Goal: Information Seeking & Learning: Learn about a topic

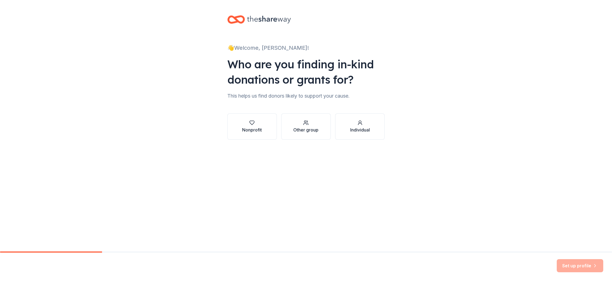
click at [252, 131] on div "Nonprofit" at bounding box center [252, 130] width 20 height 7
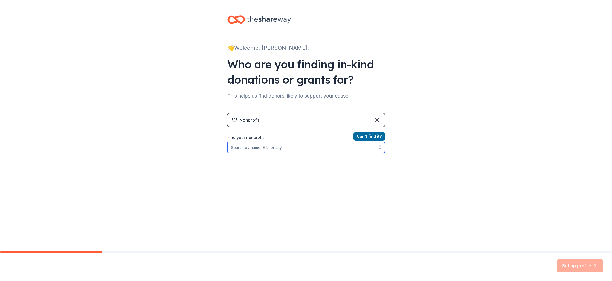
click at [260, 149] on input "Find your nonprofit" at bounding box center [307, 147] width 158 height 11
type input "anthology film"
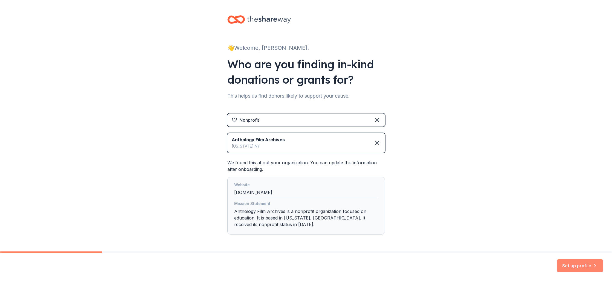
click at [575, 265] on button "Set up profile" at bounding box center [580, 266] width 47 height 13
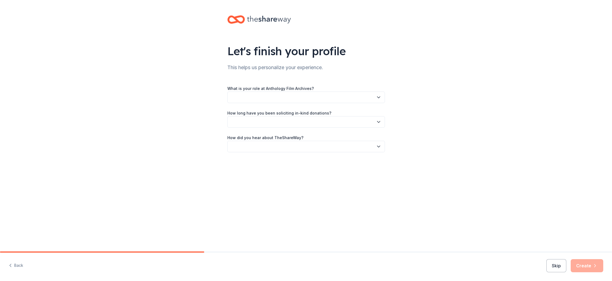
click at [292, 92] on button "button" at bounding box center [307, 97] width 158 height 11
click at [276, 137] on div "Development team member" at bounding box center [258, 134] width 50 height 7
click at [271, 125] on button "button" at bounding box center [307, 121] width 158 height 11
click at [266, 116] on div "How long have you been soliciting in-kind donations?" at bounding box center [307, 119] width 158 height 18
click at [558, 264] on button "Skip" at bounding box center [557, 266] width 20 height 13
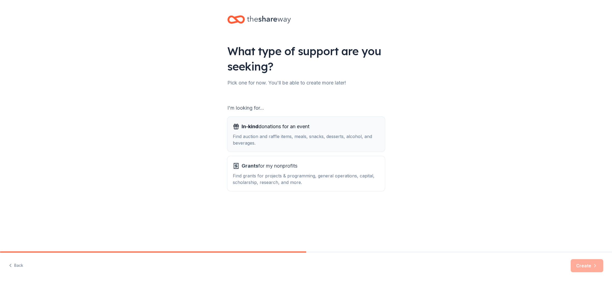
click at [246, 138] on div "Find auction and raffle items, meals, snacks, desserts, alcohol, and beverages." at bounding box center [306, 139] width 147 height 13
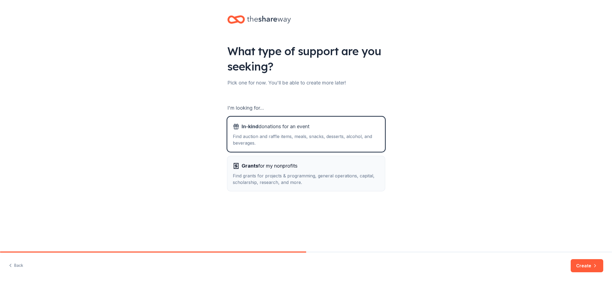
drag, startPoint x: 255, startPoint y: 171, endPoint x: 353, endPoint y: 209, distance: 104.6
click at [255, 171] on div "Grants for my nonprofits Find grants for projects & programming, general operat…" at bounding box center [306, 174] width 147 height 24
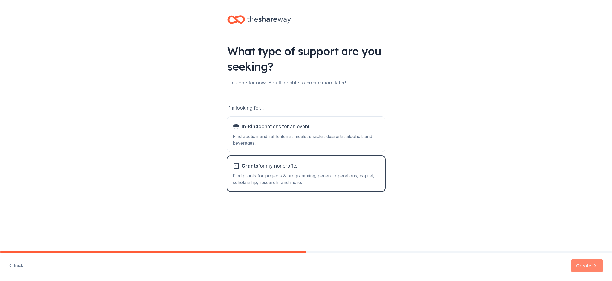
click at [599, 266] on button "Create" at bounding box center [587, 266] width 33 height 13
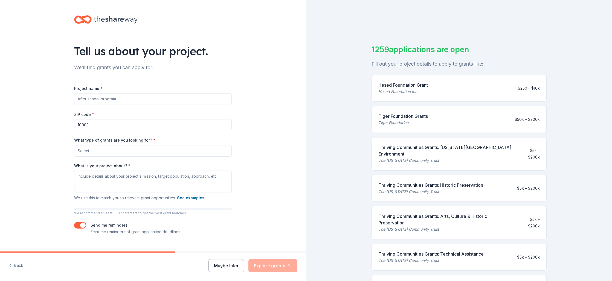
click at [221, 264] on button "Maybe later" at bounding box center [227, 266] width 36 height 13
click at [221, 270] on button "Maybe later" at bounding box center [227, 266] width 36 height 13
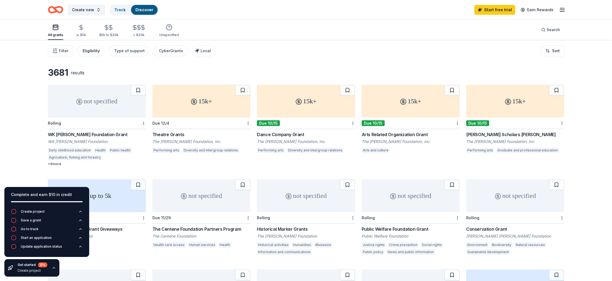
click at [93, 53] on div "Eligibility" at bounding box center [91, 51] width 17 height 7
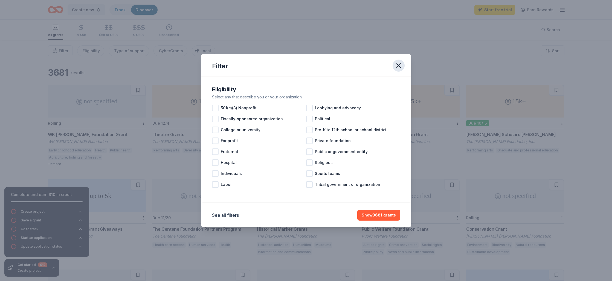
click at [404, 67] on div "Filter" at bounding box center [306, 65] width 210 height 22
click at [400, 66] on icon "button" at bounding box center [399, 66] width 8 height 8
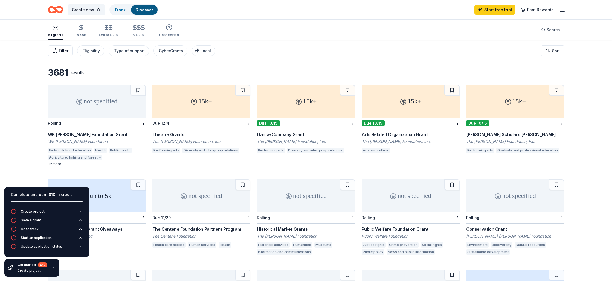
click at [54, 52] on icon "button" at bounding box center [54, 50] width 5 height 5
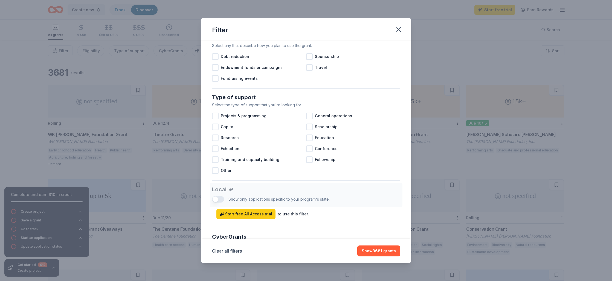
scroll to position [170, 0]
click at [309, 119] on div at bounding box center [309, 116] width 7 height 7
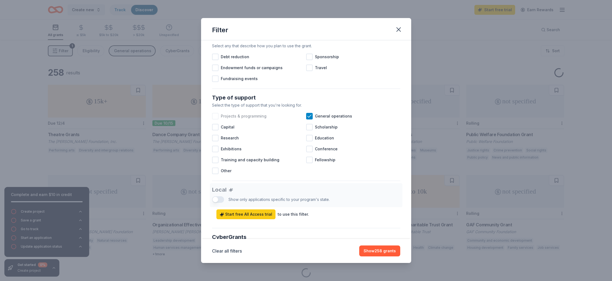
click at [215, 118] on div at bounding box center [215, 116] width 7 height 7
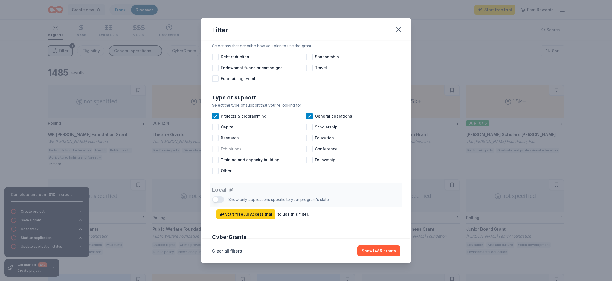
click at [232, 149] on span "Exhibitions" at bounding box center [231, 149] width 21 height 7
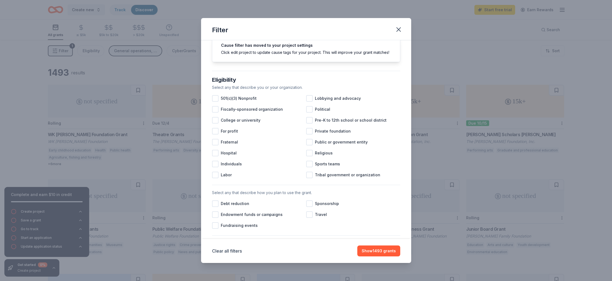
scroll to position [23, 0]
click at [251, 99] on span "501(c)(3) Nonprofit" at bounding box center [239, 99] width 36 height 7
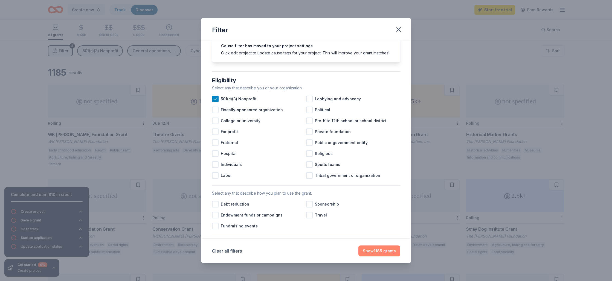
click at [381, 250] on button "Show 1185 grants" at bounding box center [380, 251] width 42 height 11
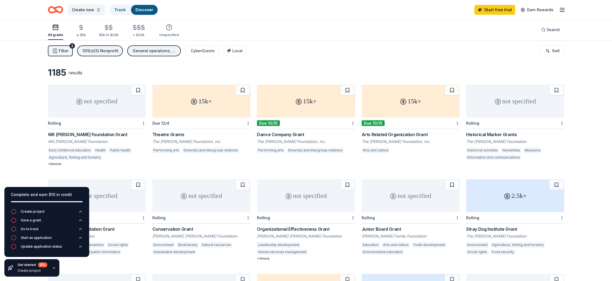
click at [172, 152] on div "Performing arts" at bounding box center [166, 150] width 28 height 5
click at [377, 151] on div "Arts and culture" at bounding box center [376, 150] width 28 height 5
click at [65, 53] on span "Filter" at bounding box center [64, 51] width 10 height 7
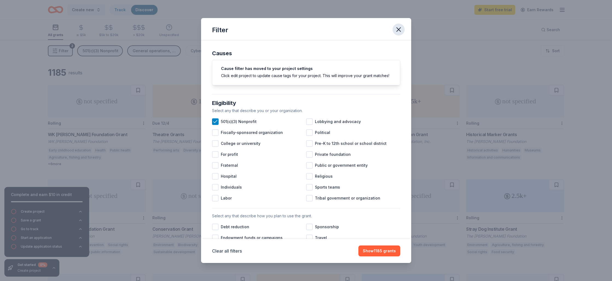
click at [396, 29] on icon "button" at bounding box center [399, 30] width 8 height 8
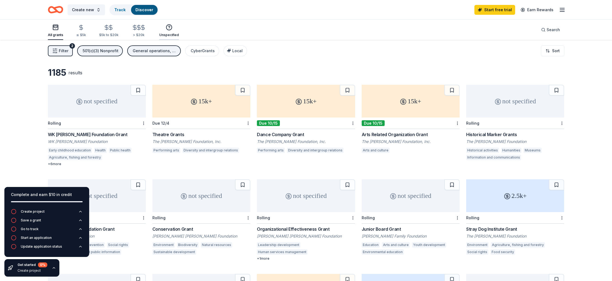
click at [169, 28] on circle "button" at bounding box center [168, 27] width 5 height 5
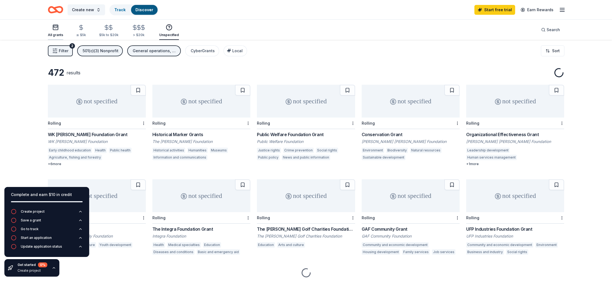
click at [50, 29] on div "button" at bounding box center [55, 27] width 15 height 7
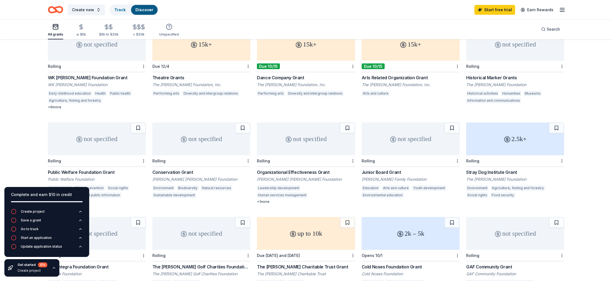
scroll to position [57, 0]
click at [54, 269] on icon "button" at bounding box center [54, 268] width 4 height 4
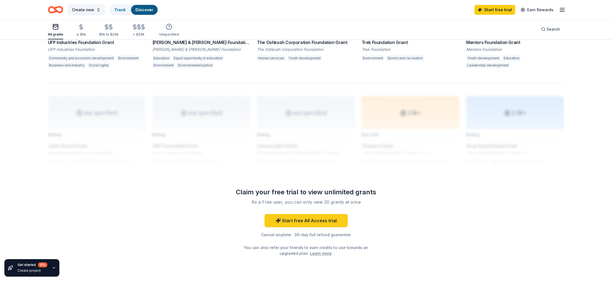
scroll to position [372, 0]
click at [277, 221] on icon at bounding box center [278, 220] width 5 height 5
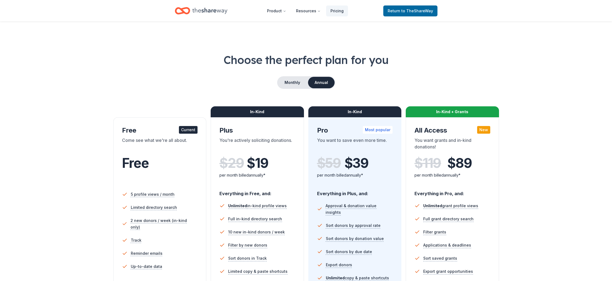
click at [160, 164] on div "Free" at bounding box center [160, 163] width 76 height 15
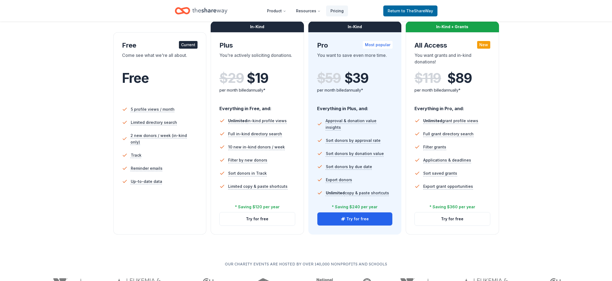
scroll to position [101, 0]
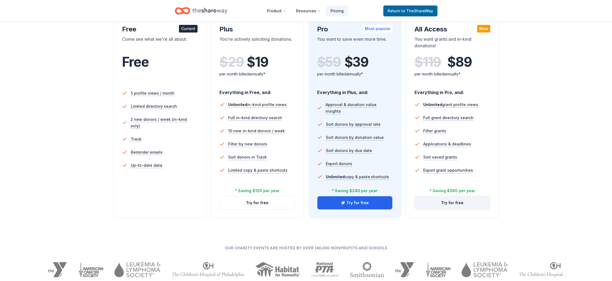
click at [436, 207] on button "Try for free" at bounding box center [452, 203] width 75 height 13
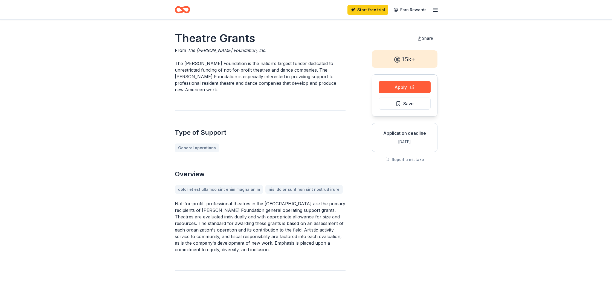
click at [194, 51] on span "The [PERSON_NAME] Foundation, Inc." at bounding box center [227, 50] width 79 height 5
drag, startPoint x: 188, startPoint y: 50, endPoint x: 244, endPoint y: 50, distance: 56.4
click at [233, 52] on span "The [PERSON_NAME] Foundation, Inc." at bounding box center [227, 50] width 79 height 5
drag, startPoint x: 260, startPoint y: 51, endPoint x: 230, endPoint y: 51, distance: 29.6
click at [181, 39] on div "Theatre Grants From The Shubert Foundation, Inc. The Shubert Foundation is the …" at bounding box center [260, 268] width 171 height 475
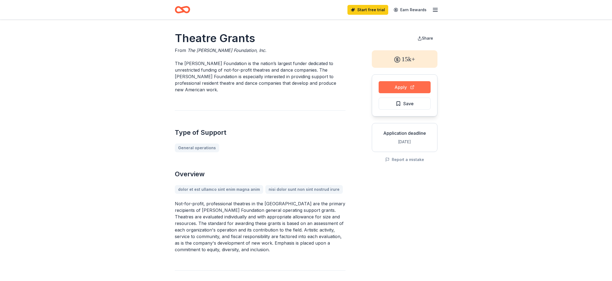
click at [401, 87] on button "Apply" at bounding box center [405, 87] width 52 height 12
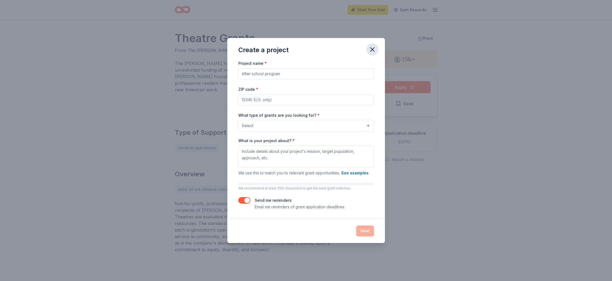
click at [368, 50] on button "button" at bounding box center [373, 50] width 12 height 12
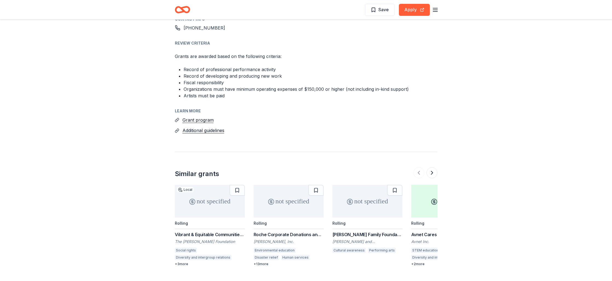
scroll to position [566, 0]
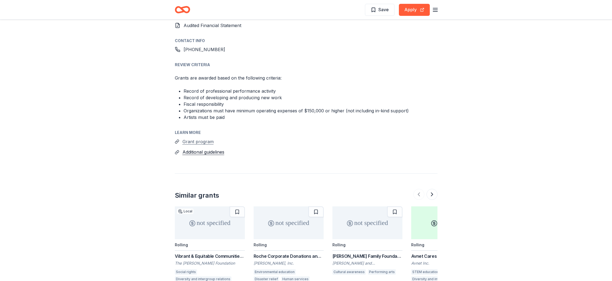
click at [206, 138] on button "Grant program" at bounding box center [198, 141] width 31 height 7
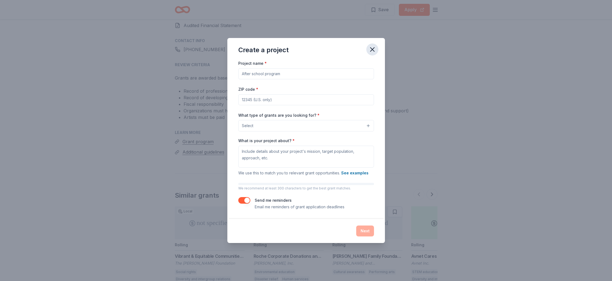
click at [373, 48] on icon "button" at bounding box center [373, 50] width 4 height 4
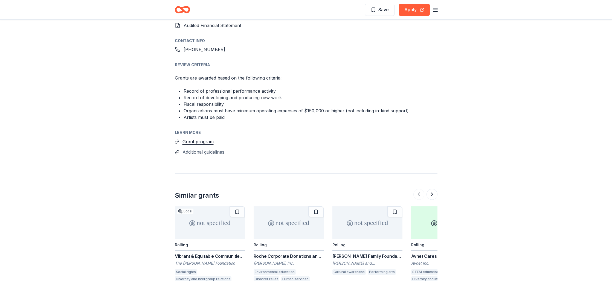
click at [205, 149] on button "Additional guidelines" at bounding box center [204, 152] width 42 height 7
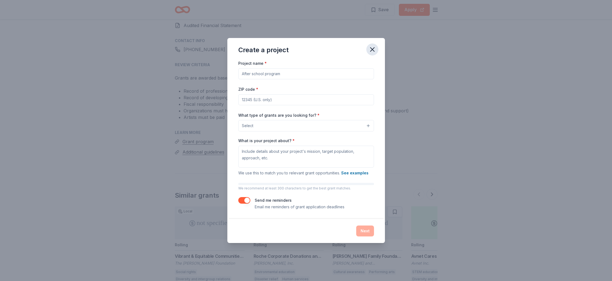
click at [368, 50] on button "button" at bounding box center [373, 50] width 12 height 12
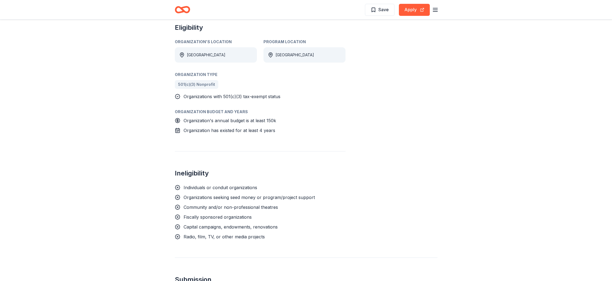
scroll to position [0, 0]
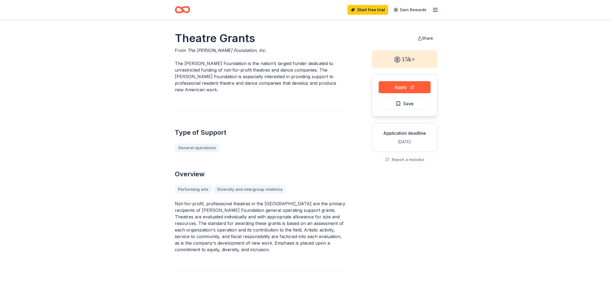
drag, startPoint x: 253, startPoint y: 54, endPoint x: 175, endPoint y: 40, distance: 79.8
click at [175, 40] on div "Theatre Grants From The Shubert Foundation, Inc. The Shubert Foundation is the …" at bounding box center [260, 268] width 171 height 475
drag, startPoint x: 178, startPoint y: 39, endPoint x: 215, endPoint y: 44, distance: 37.8
click at [215, 43] on h1 "Theatre Grants" at bounding box center [260, 38] width 171 height 15
